Goal: Navigation & Orientation: Find specific page/section

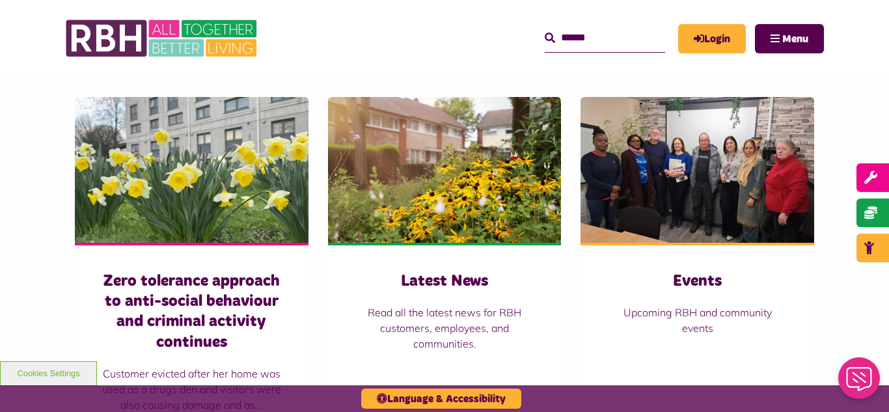
scroll to position [885, 0]
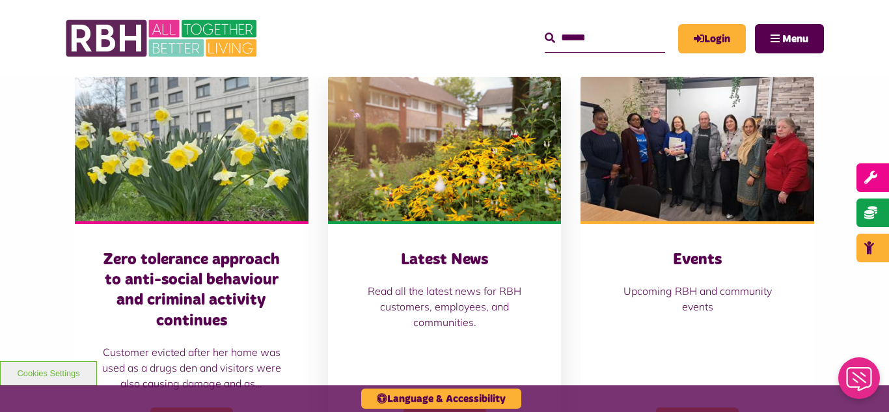
click at [408, 120] on img at bounding box center [445, 148] width 234 height 146
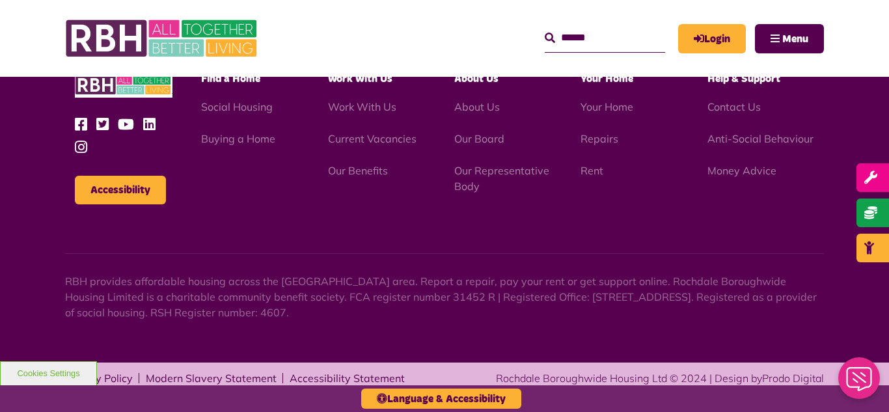
scroll to position [1417, 0]
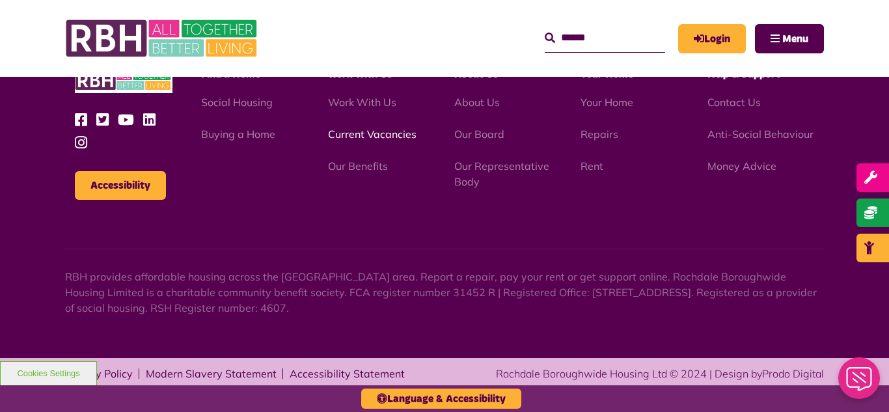
click at [363, 133] on link "Current Vacancies" at bounding box center [372, 134] width 88 height 13
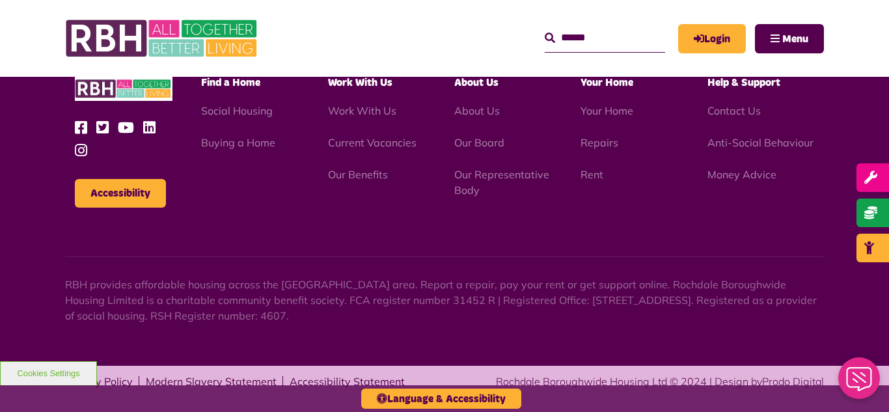
scroll to position [1569, 0]
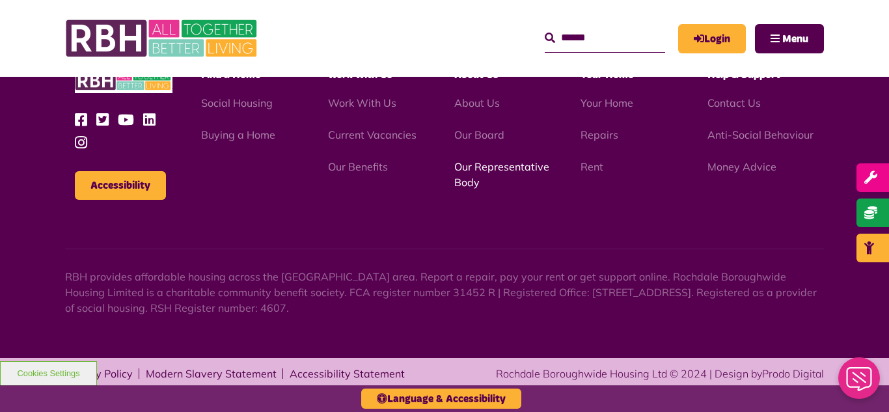
click at [494, 172] on link "Our Representative Body" at bounding box center [501, 174] width 95 height 29
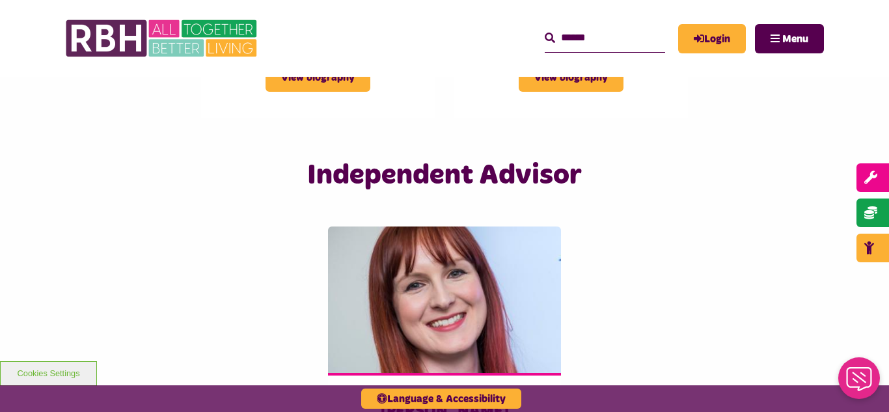
scroll to position [3123, 0]
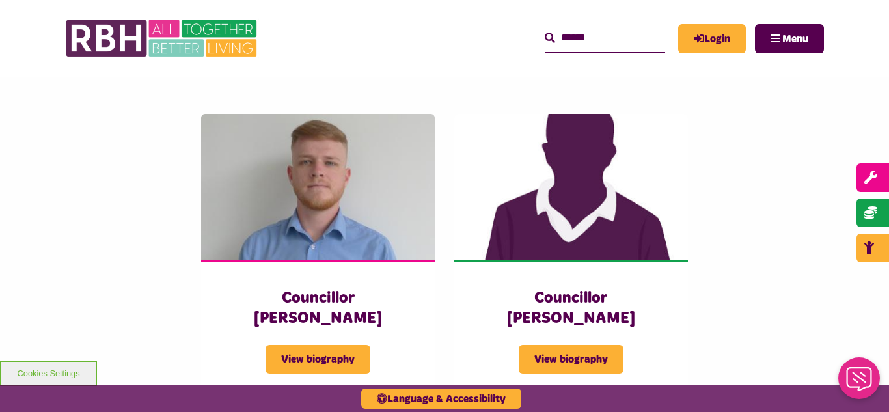
scroll to position [2810, 0]
